Goal: Task Accomplishment & Management: Manage account settings

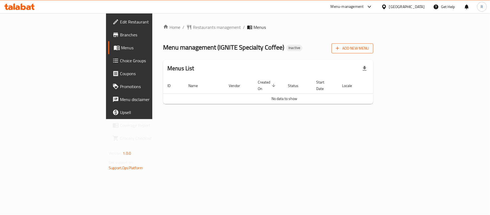
click at [369, 48] on span "Add New Menu" at bounding box center [352, 48] width 33 height 7
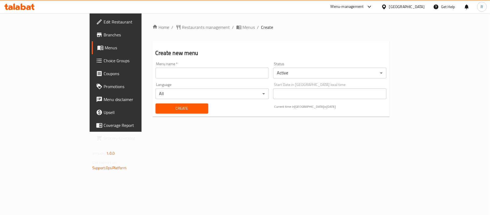
click at [199, 72] on input "text" at bounding box center [211, 73] width 113 height 11
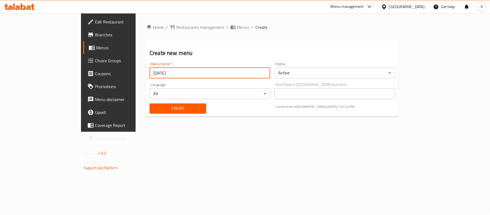
type input "[DATE]"
click at [157, 109] on span "Create" at bounding box center [178, 108] width 48 height 7
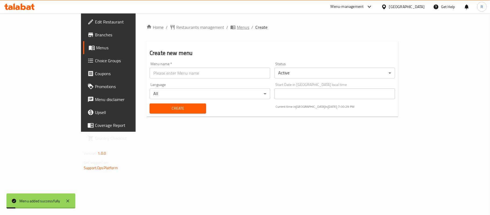
click at [237, 24] on span "Menus" at bounding box center [243, 27] width 12 height 6
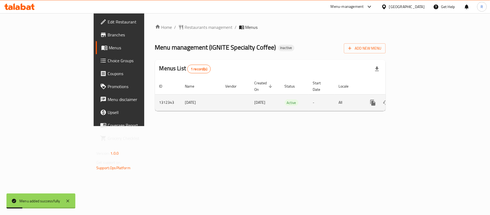
click at [415, 99] on icon "enhanced table" at bounding box center [411, 102] width 6 height 6
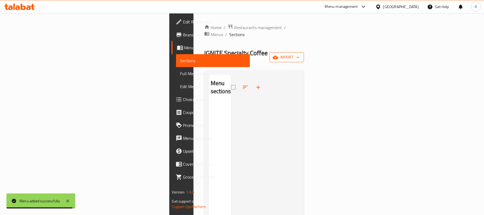
click at [300, 54] on span "import" at bounding box center [287, 57] width 26 height 7
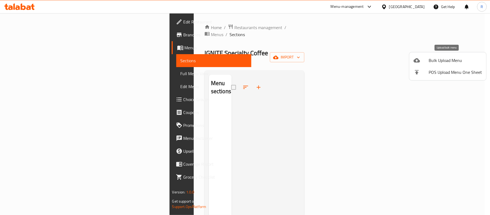
click at [435, 57] on span "Bulk Upload Menu" at bounding box center [455, 60] width 53 height 6
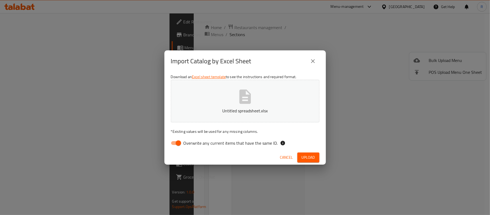
click at [174, 144] on input "Overwrite any current items that have the same ID." at bounding box center [178, 143] width 31 height 10
checkbox input "false"
click at [312, 160] on span "Upload" at bounding box center [308, 157] width 13 height 7
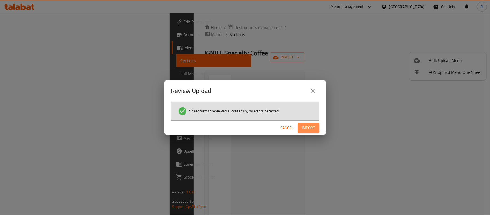
click at [313, 131] on button "Import" at bounding box center [309, 128] width 22 height 10
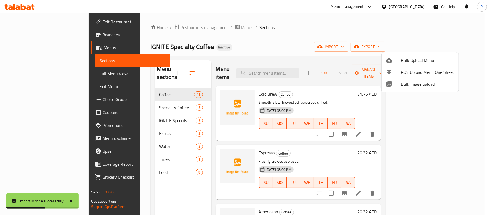
click at [316, 155] on div at bounding box center [245, 107] width 490 height 215
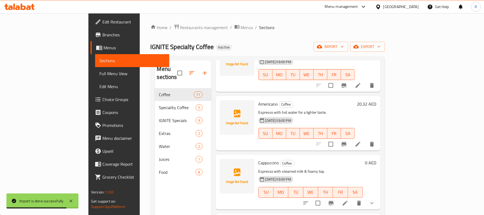
scroll to position [179, 0]
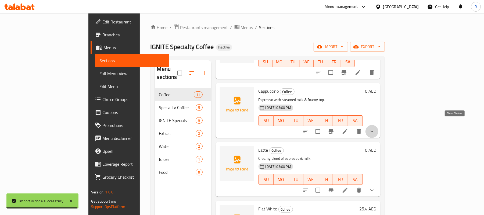
click at [376, 128] on icon "show more" at bounding box center [372, 131] width 6 height 6
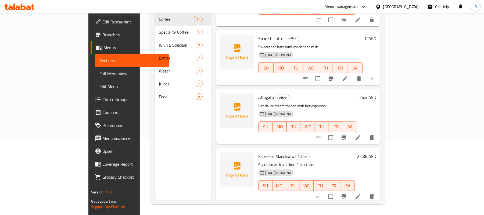
scroll to position [455, 0]
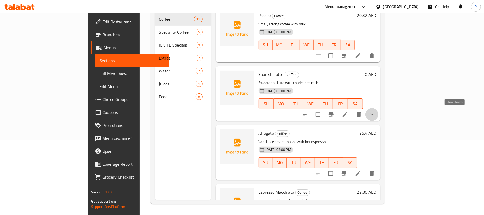
click at [376, 114] on icon "show more" at bounding box center [372, 114] width 6 height 6
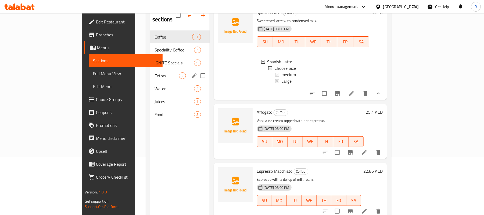
scroll to position [40, 0]
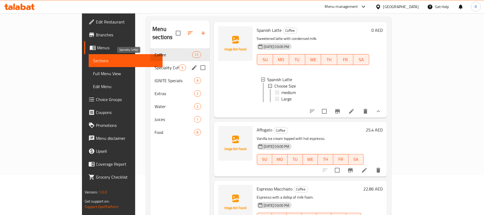
click at [155, 64] on span "Speciality Coffee" at bounding box center [167, 67] width 24 height 6
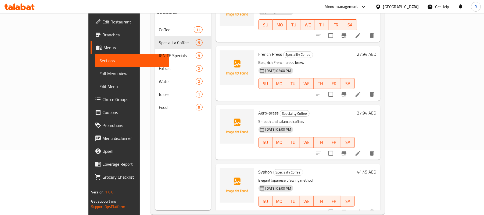
scroll to position [76, 0]
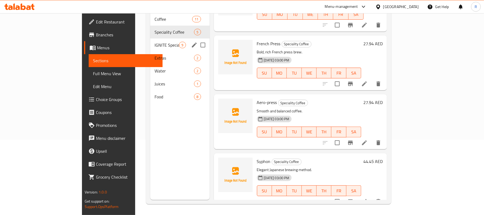
click at [155, 42] on span "IGNITE Specials" at bounding box center [167, 45] width 24 height 6
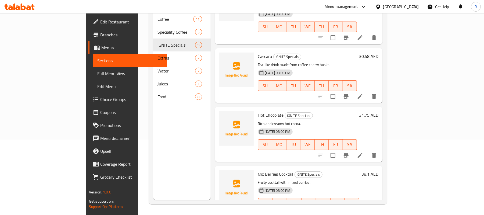
scroll to position [327, 0]
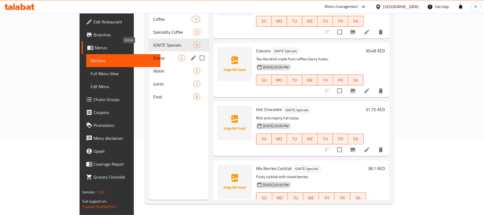
click at [153, 55] on span "Extras" at bounding box center [166, 58] width 26 height 6
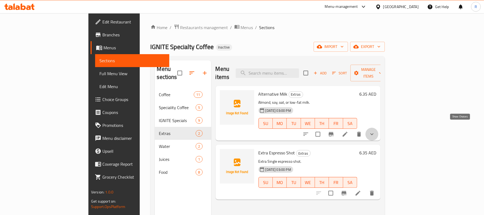
click at [376, 131] on icon "show more" at bounding box center [372, 134] width 6 height 6
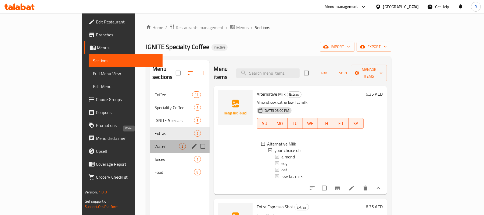
click at [155, 143] on span "Water" at bounding box center [167, 146] width 24 height 6
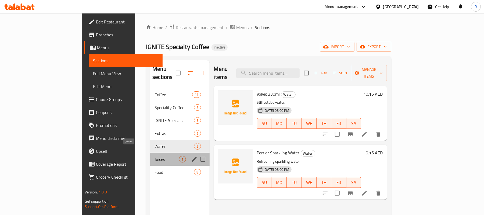
click at [155, 156] on span "Juices" at bounding box center [167, 159] width 24 height 6
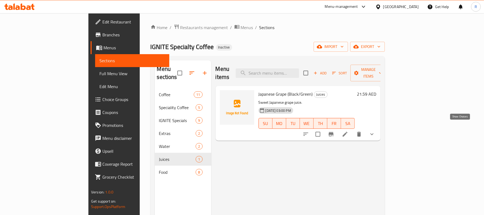
click at [376, 131] on icon "show more" at bounding box center [372, 134] width 6 height 6
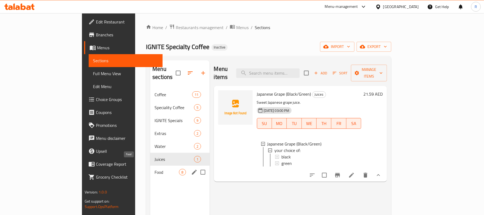
click at [155, 169] on span "Food" at bounding box center [167, 172] width 24 height 6
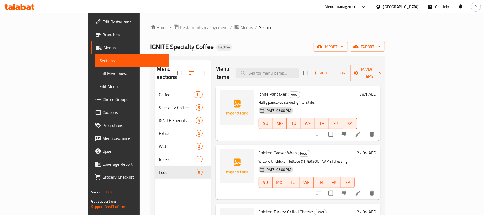
click at [100, 74] on span "Full Menu View" at bounding box center [133, 73] width 66 height 6
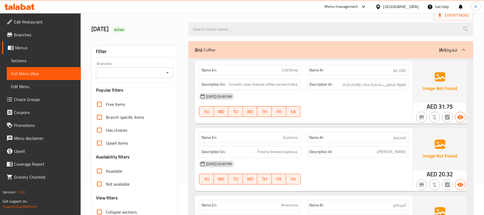
scroll to position [72, 0]
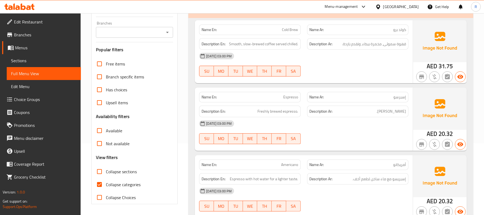
click at [99, 183] on input "Collapse categories" at bounding box center [99, 184] width 13 height 13
checkbox input "false"
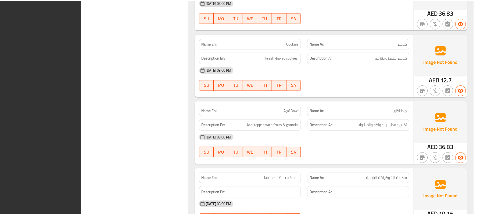
scroll to position [3157, 0]
